Goal: Use online tool/utility: Use online tool/utility

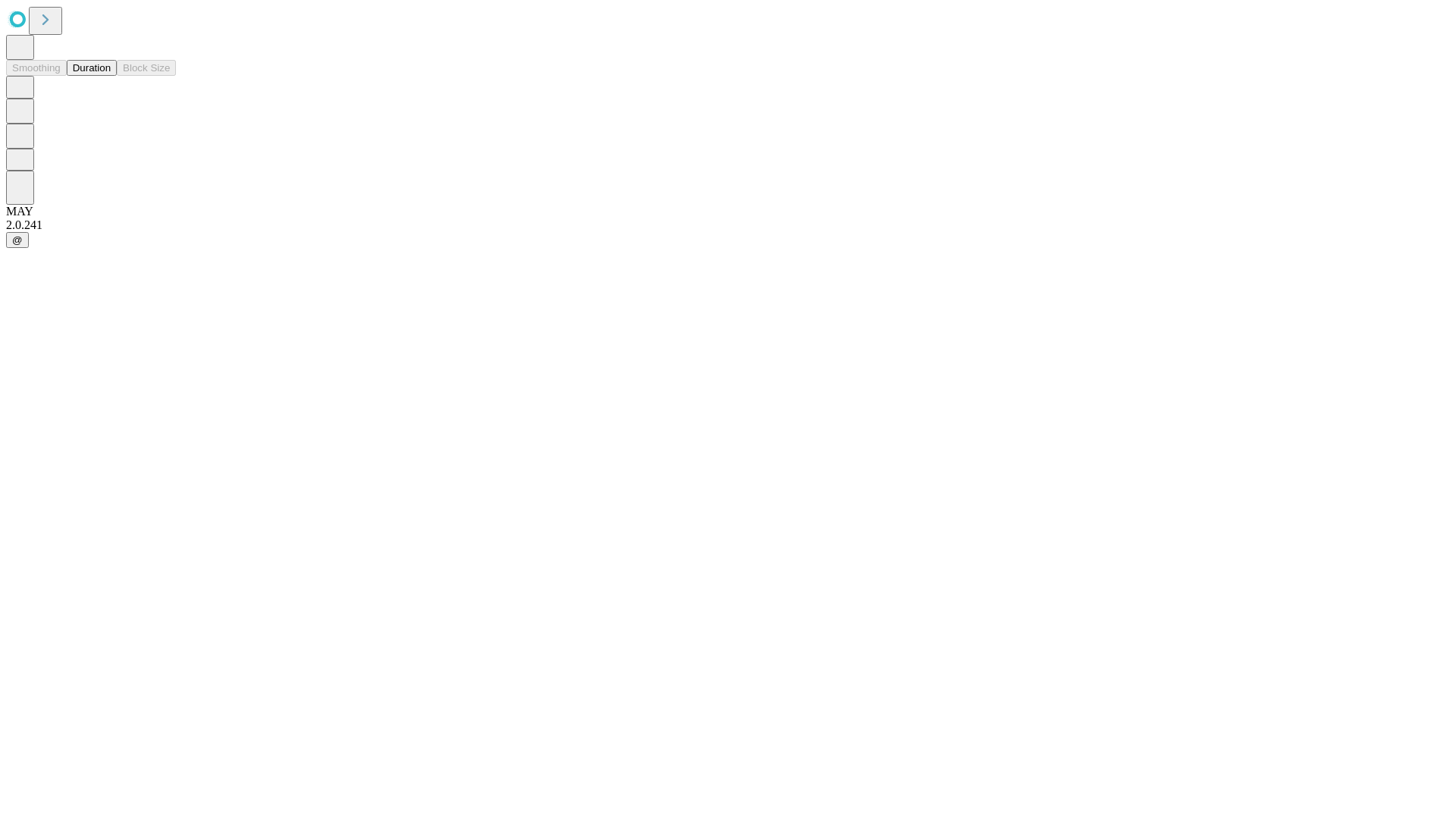
click at [111, 76] on button "Duration" at bounding box center [91, 68] width 50 height 16
click at [170, 354] on input "text" at bounding box center [116, 361] width 108 height 15
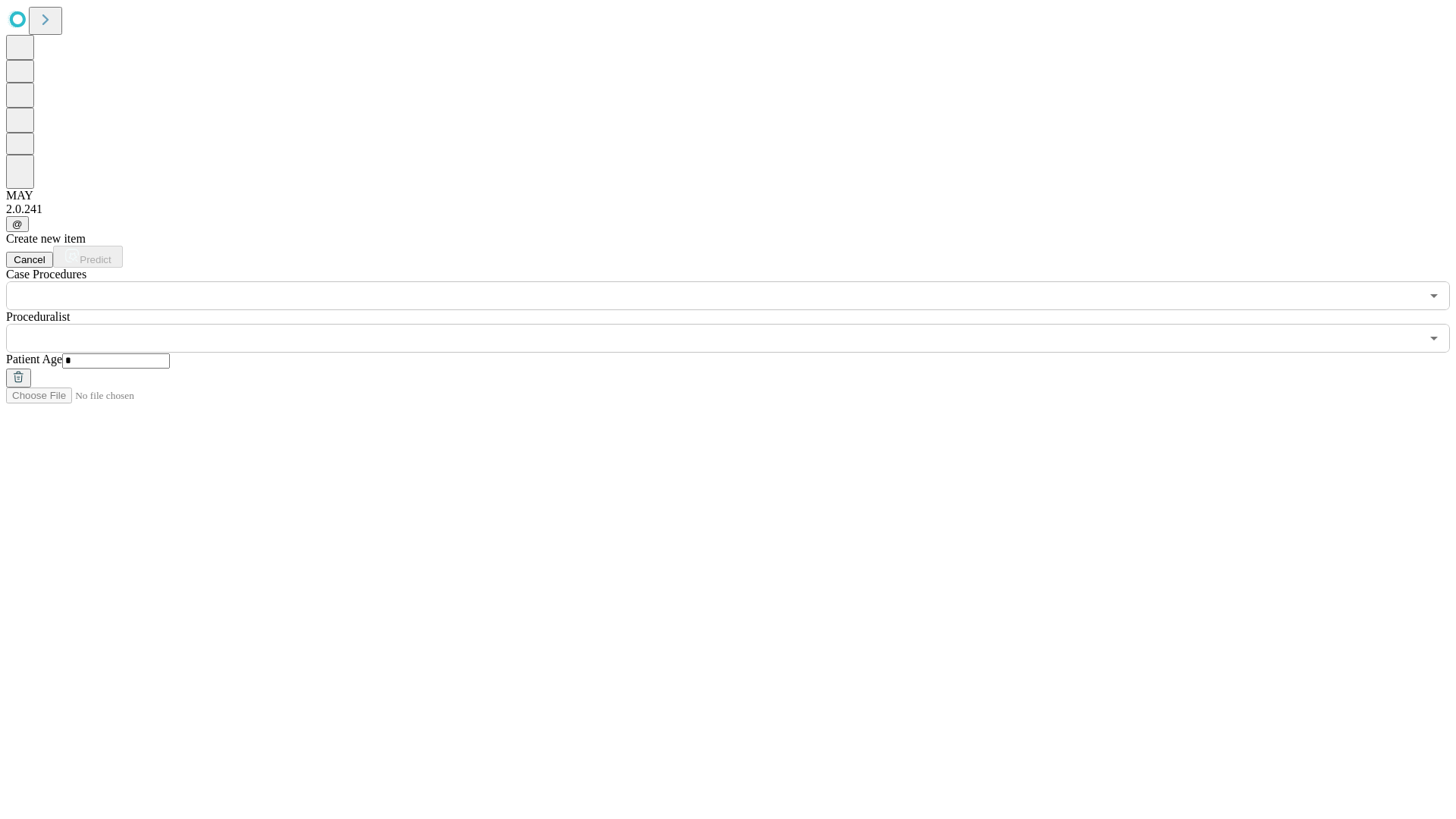
type input "*"
click at [739, 324] on input "text" at bounding box center [713, 337] width 1414 height 29
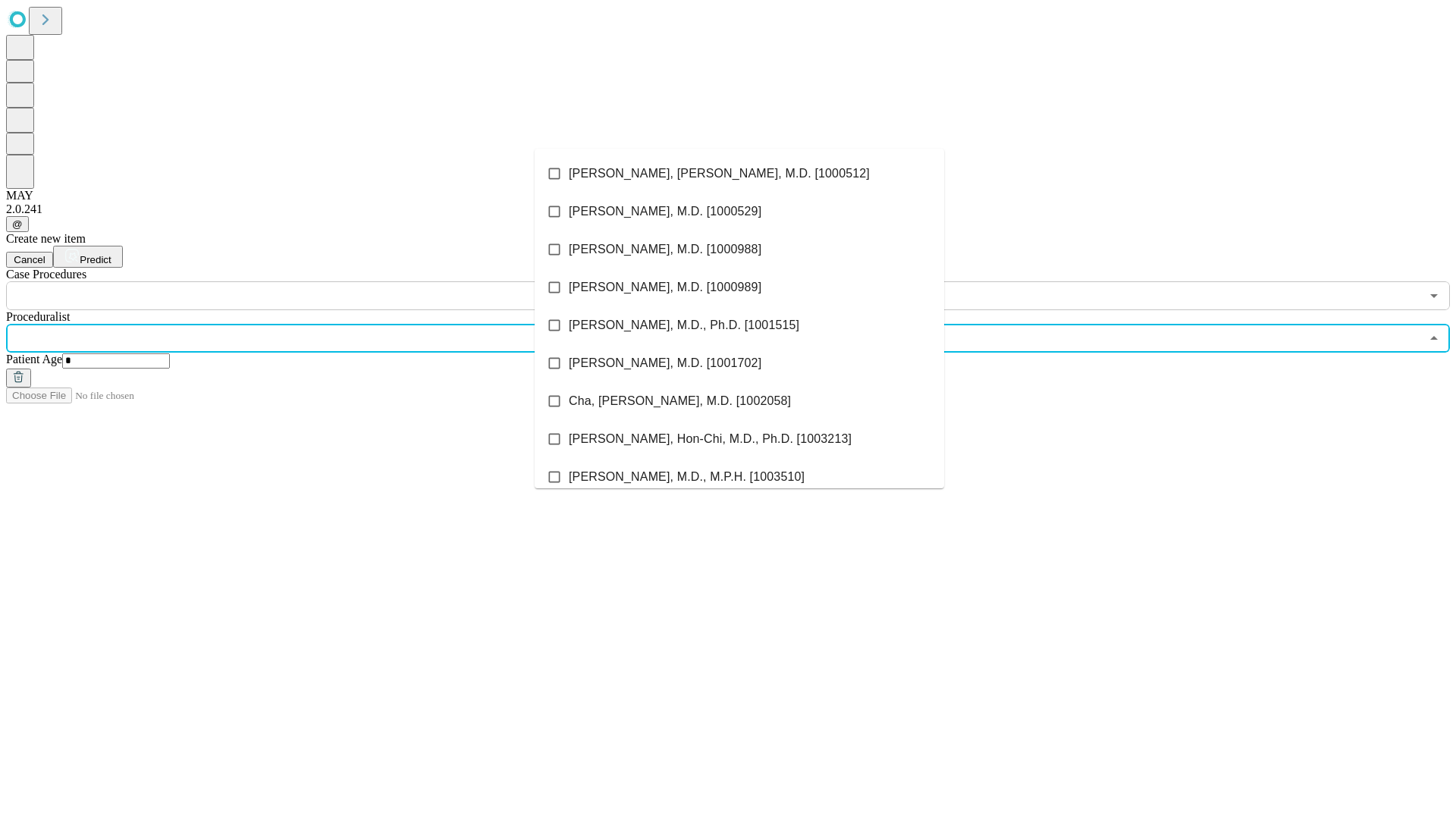
click at [739, 174] on li "[PERSON_NAME], [PERSON_NAME], M.D. [1000512]" at bounding box center [739, 174] width 409 height 38
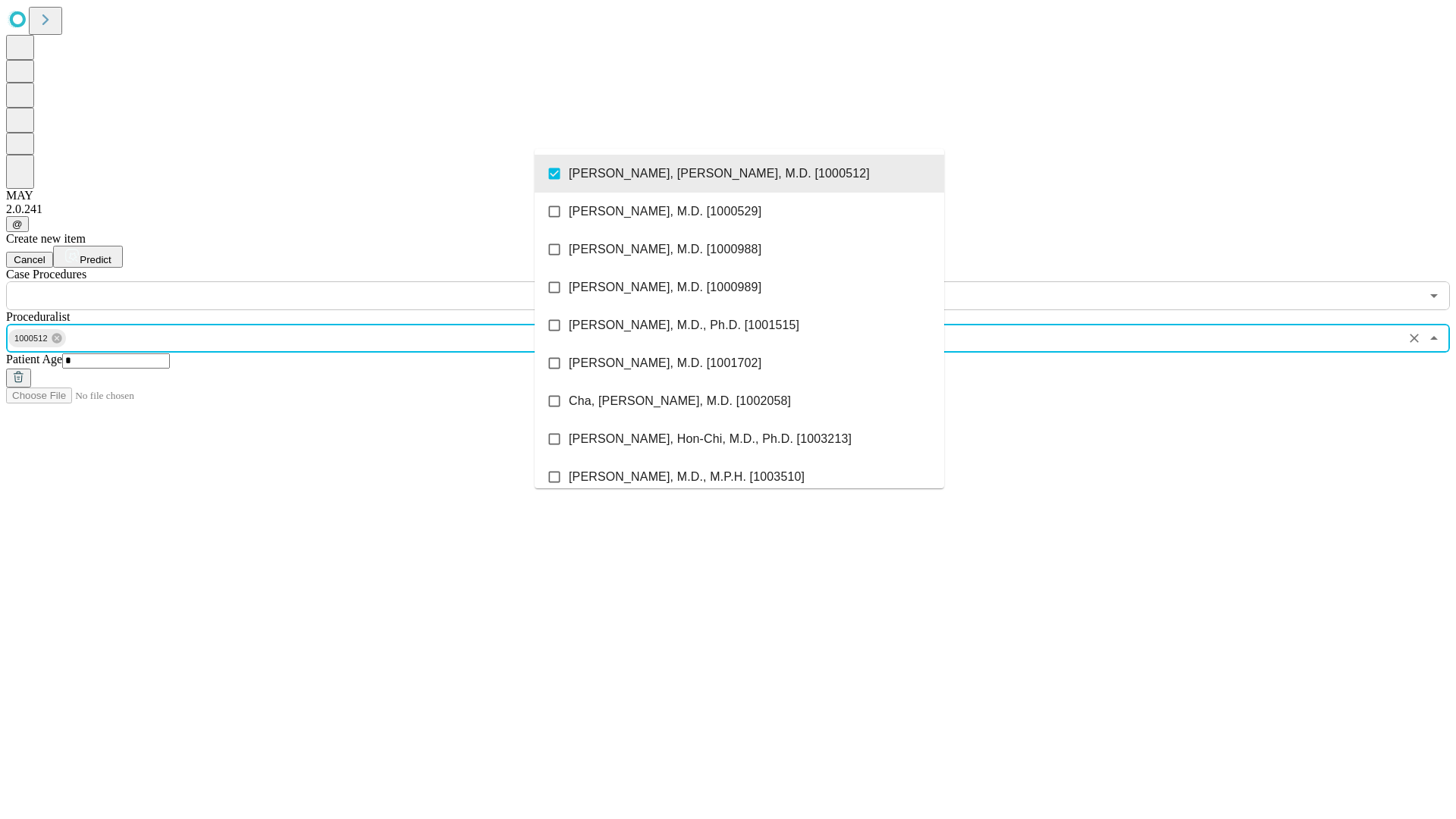
click at [319, 281] on input "text" at bounding box center [713, 295] width 1414 height 29
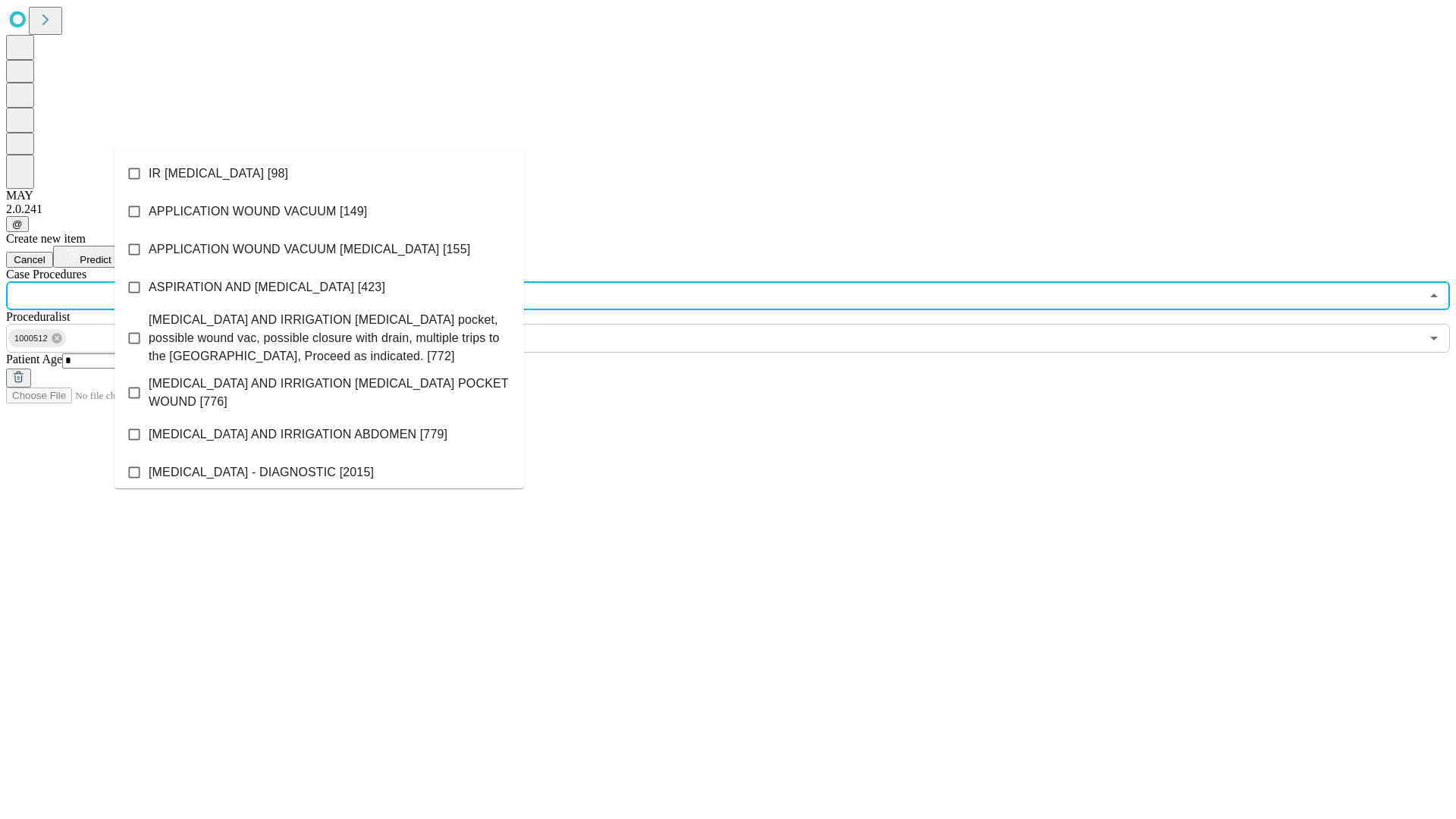
click at [320, 174] on li "IR [MEDICAL_DATA] [98]" at bounding box center [319, 174] width 409 height 38
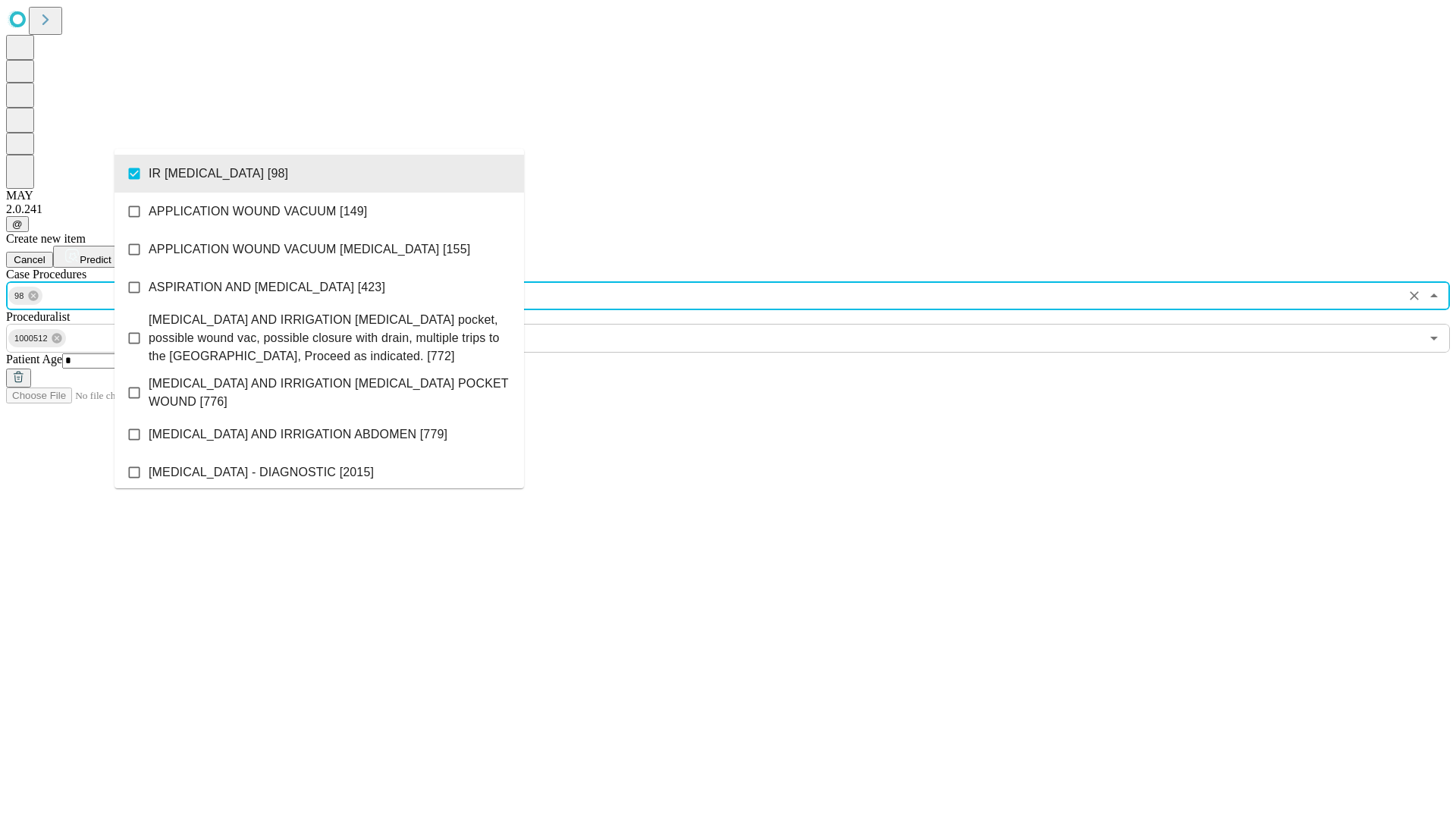
click at [111, 254] on span "Predict" at bounding box center [95, 260] width 31 height 11
